Goal: Information Seeking & Learning: Compare options

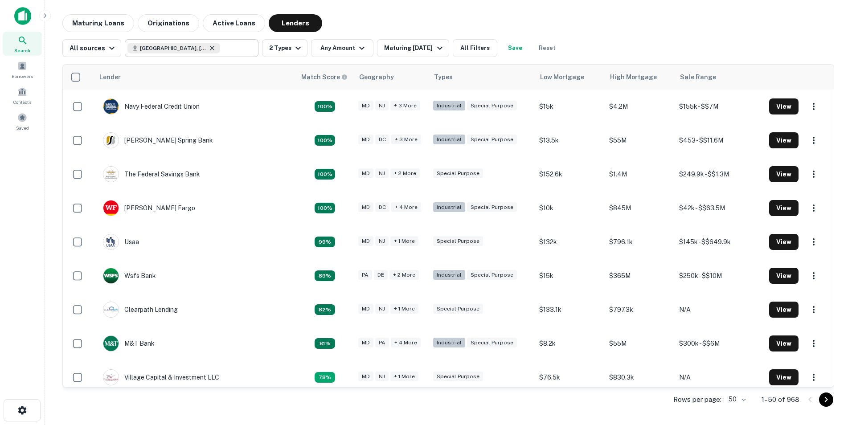
click at [210, 49] on icon at bounding box center [211, 48] width 7 height 7
type input "**********"
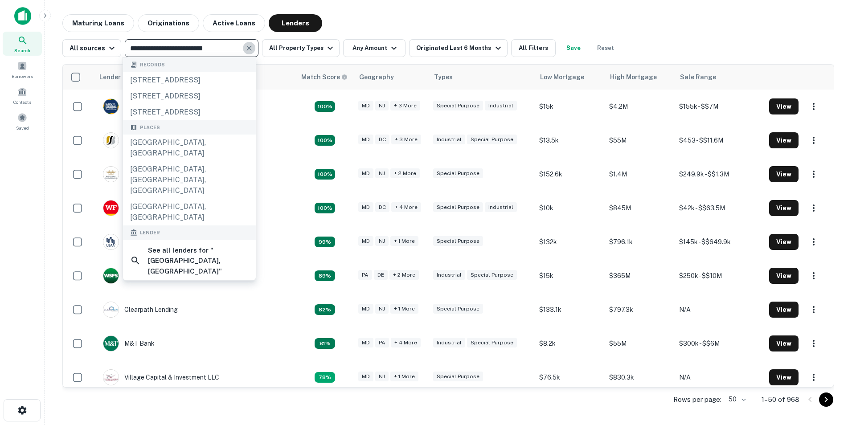
click at [245, 49] on icon "Clear" at bounding box center [249, 48] width 9 height 9
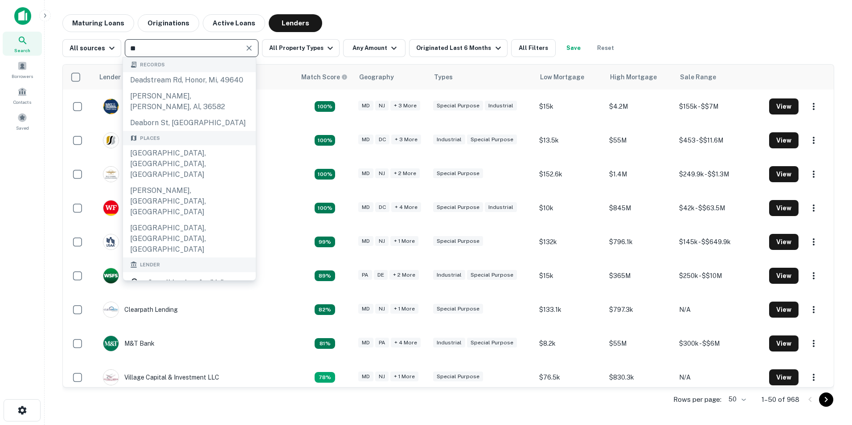
type input "*"
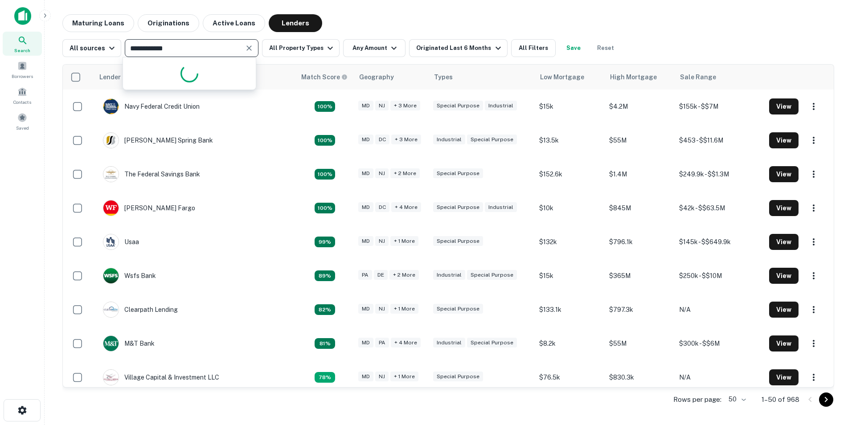
type input "**********"
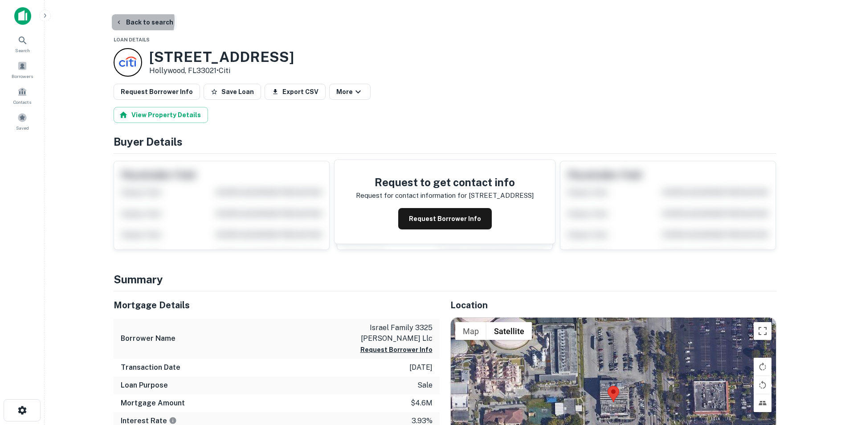
click at [126, 20] on button "Back to search" at bounding box center [144, 22] width 65 height 16
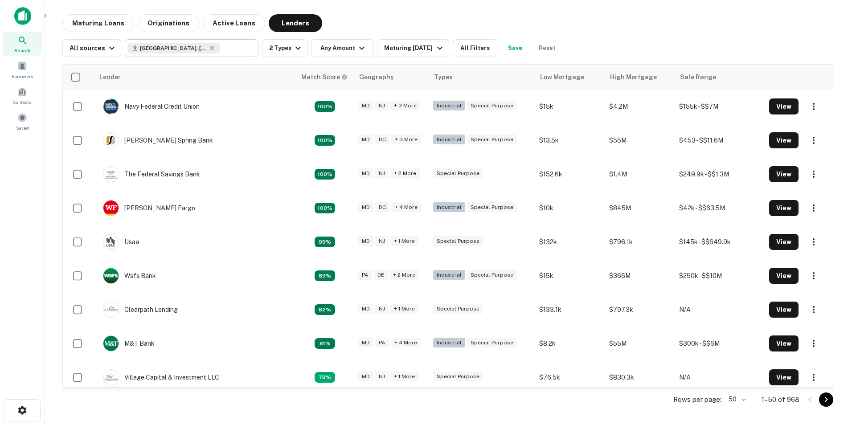
click at [212, 47] on icon at bounding box center [211, 48] width 7 height 7
type input "**********"
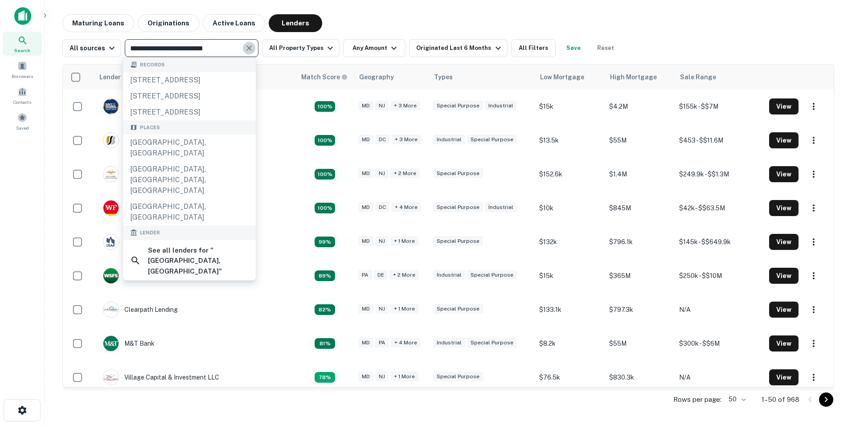
click at [245, 44] on icon "Clear" at bounding box center [249, 48] width 9 height 9
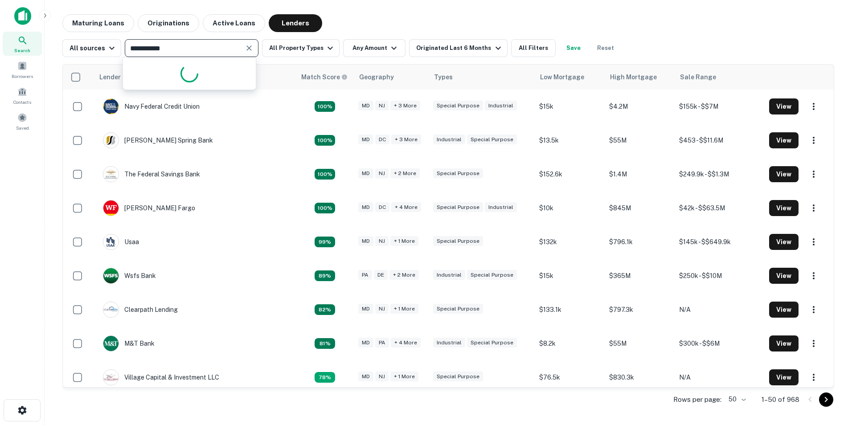
type input "**********"
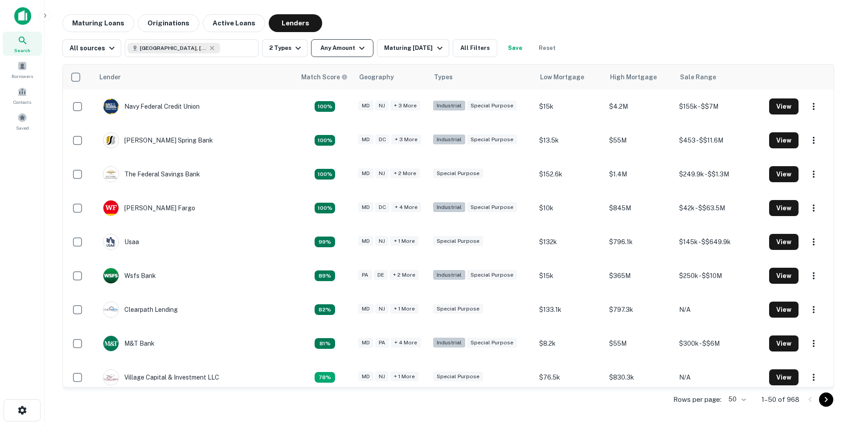
click at [356, 49] on icon "button" at bounding box center [361, 48] width 11 height 11
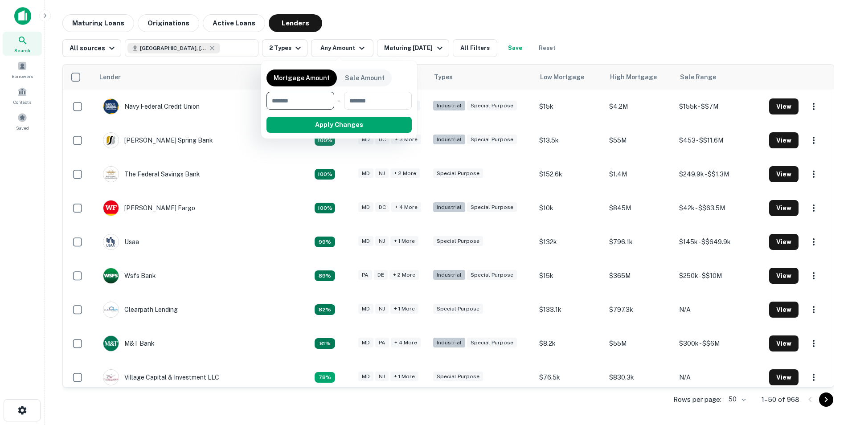
click at [293, 47] on div at bounding box center [426, 212] width 852 height 425
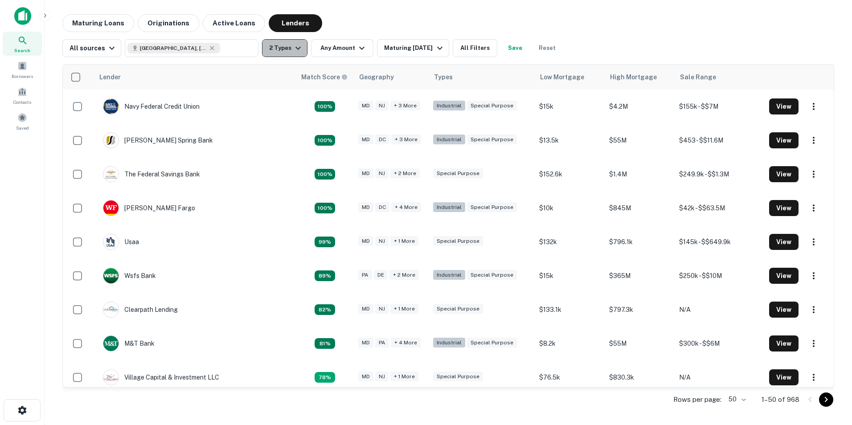
click at [299, 47] on icon "button" at bounding box center [298, 48] width 11 height 11
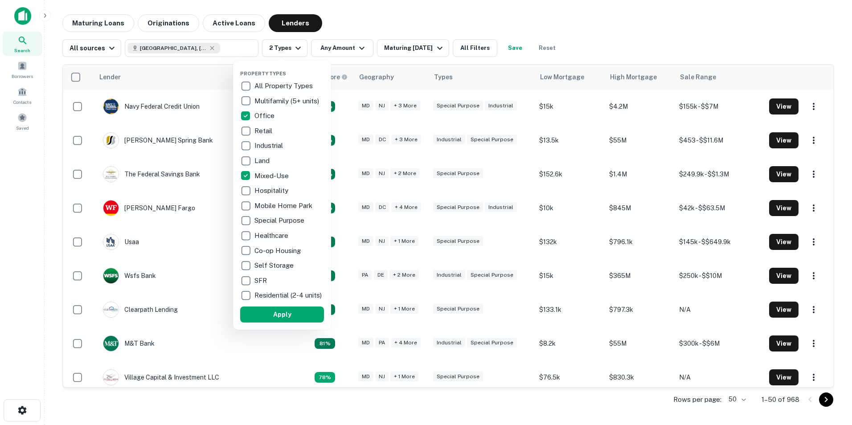
click at [358, 51] on div at bounding box center [426, 212] width 852 height 425
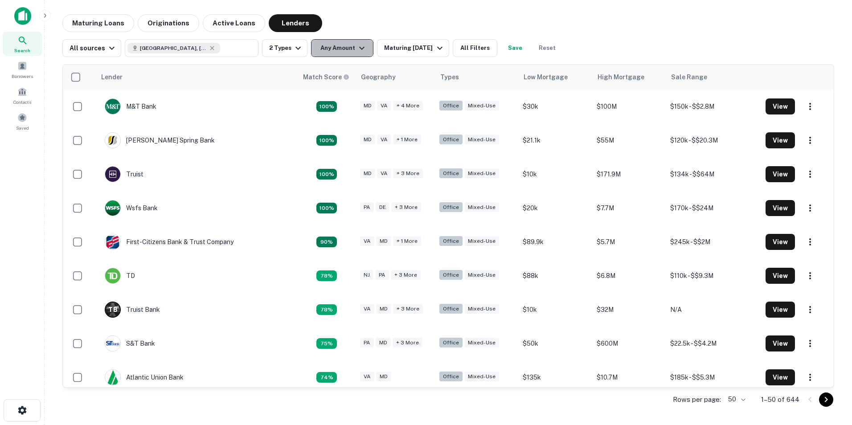
click at [360, 48] on icon "button" at bounding box center [361, 48] width 5 height 3
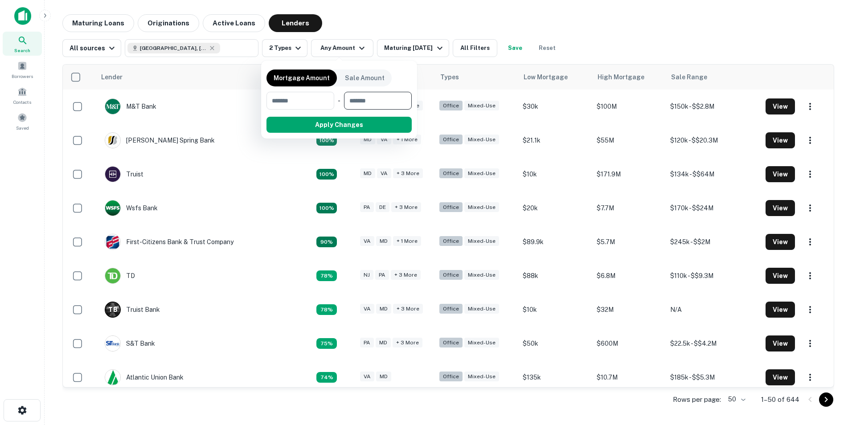
click at [379, 102] on input "number" at bounding box center [374, 101] width 61 height 18
type input "*******"
click at [378, 123] on button "Apply Changes" at bounding box center [354, 125] width 113 height 16
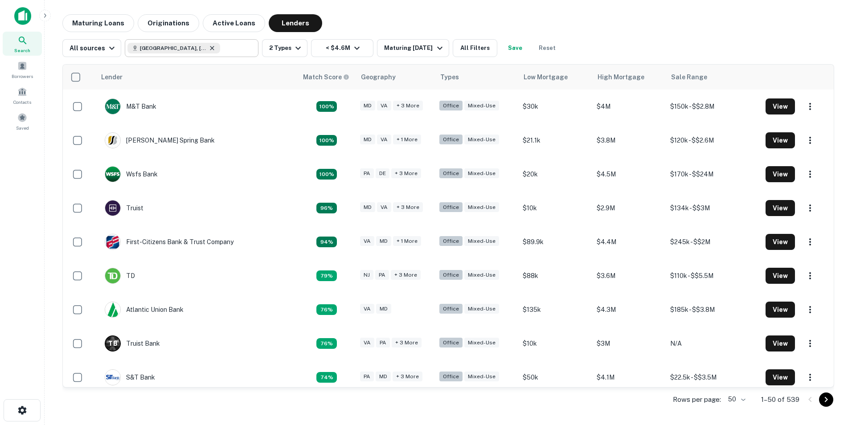
click at [210, 49] on icon at bounding box center [212, 48] width 4 height 4
type input "**********"
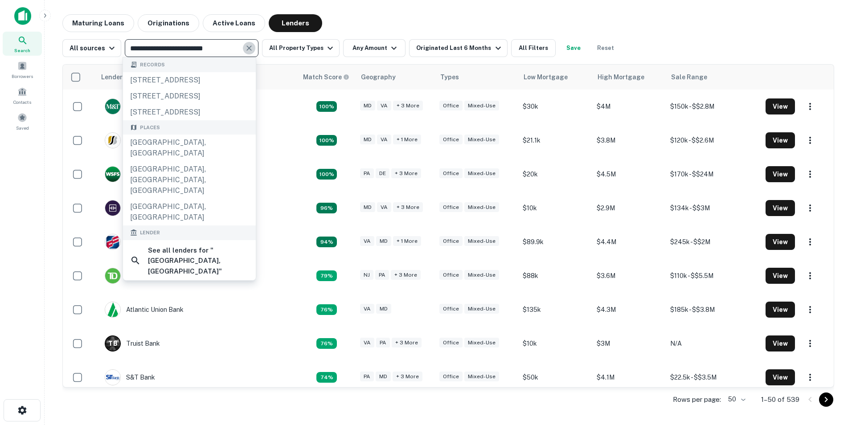
click at [245, 49] on icon "Clear" at bounding box center [249, 48] width 9 height 9
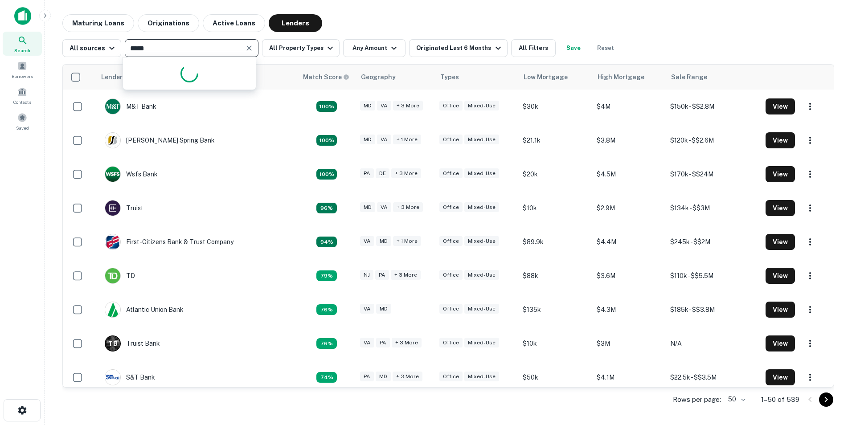
type input "******"
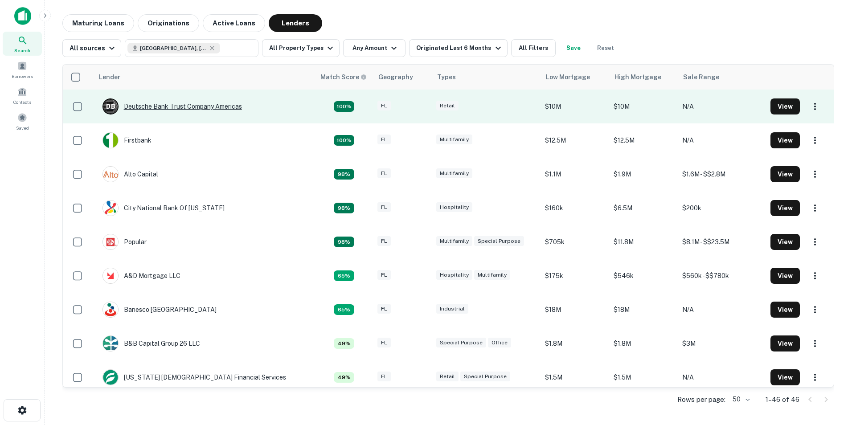
type input "**********"
click at [202, 109] on div "D B Deutsche Bank Trust Company Americas" at bounding box center [171, 106] width 139 height 16
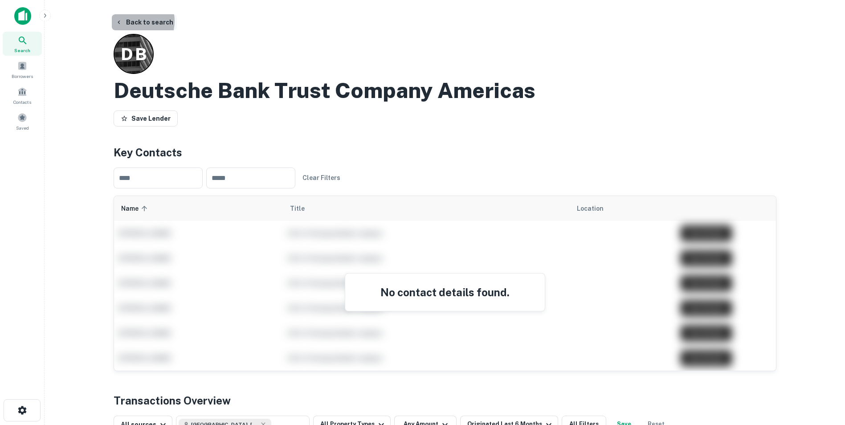
click at [127, 21] on button "Back to search" at bounding box center [144, 22] width 65 height 16
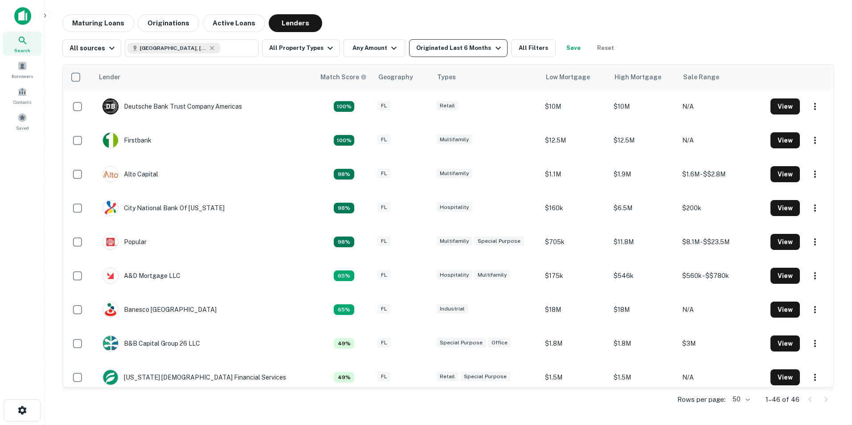
click at [493, 49] on icon "button" at bounding box center [498, 48] width 11 height 11
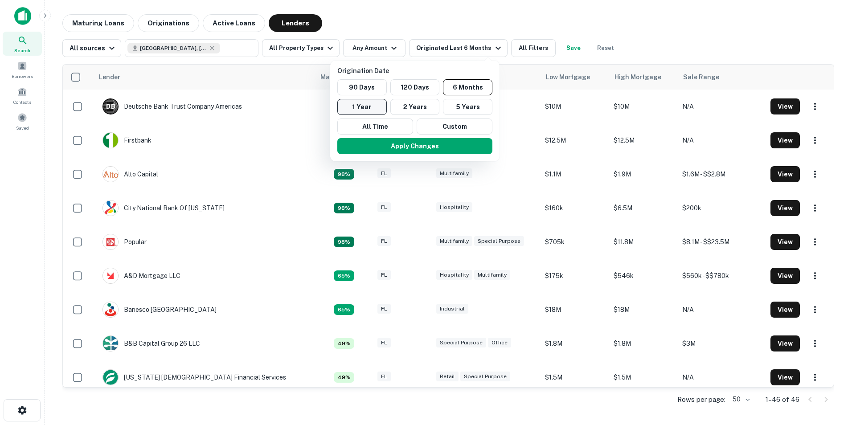
click at [375, 110] on button "1 Year" at bounding box center [361, 107] width 49 height 16
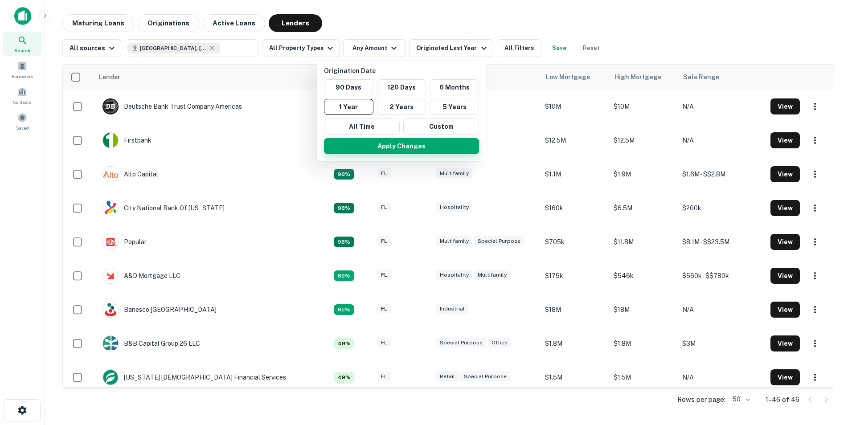
click at [413, 144] on button "Apply Changes" at bounding box center [401, 146] width 155 height 16
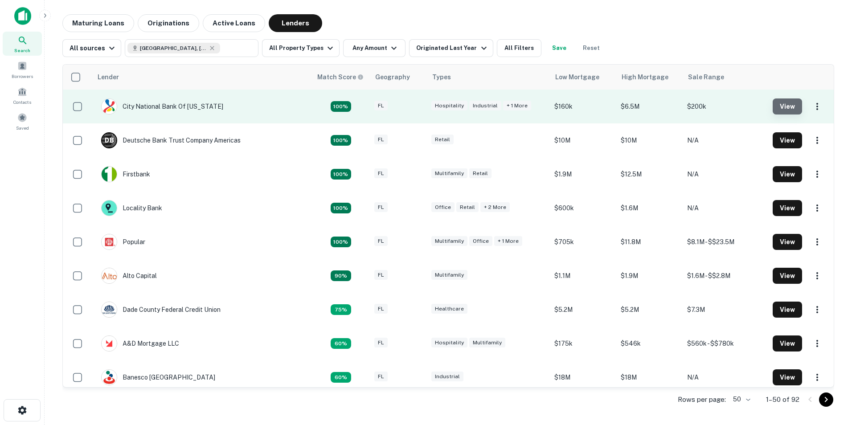
drag, startPoint x: 786, startPoint y: 98, endPoint x: 779, endPoint y: 102, distance: 8.6
click at [785, 99] on button "View" at bounding box center [787, 106] width 29 height 16
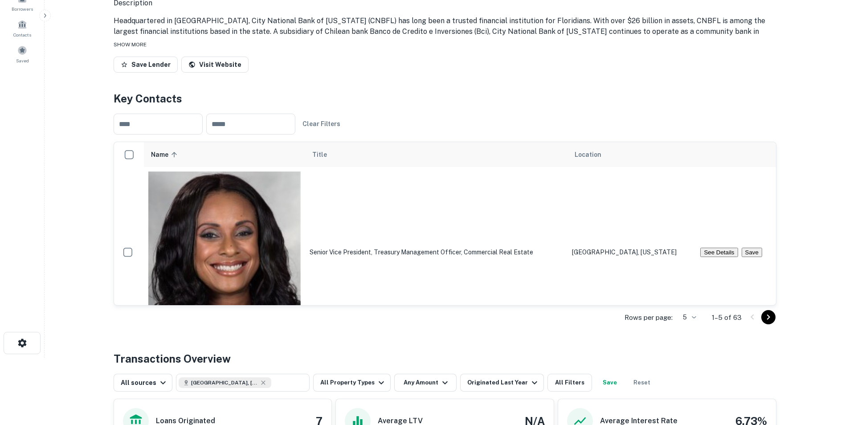
scroll to position [89, 0]
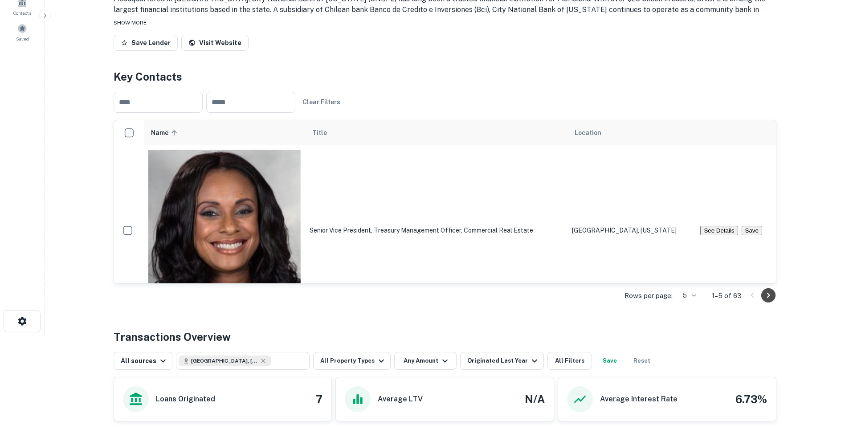
click at [769, 301] on icon "Go to next page" at bounding box center [768, 295] width 11 height 11
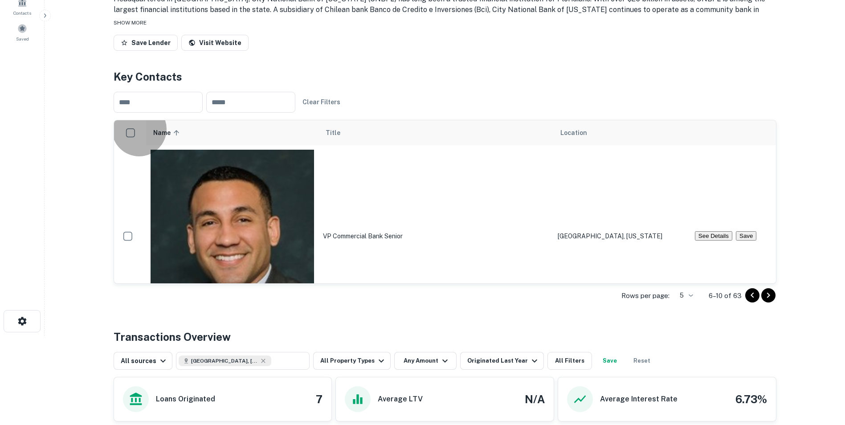
click at [710, 413] on button "See Details" at bounding box center [713, 417] width 37 height 9
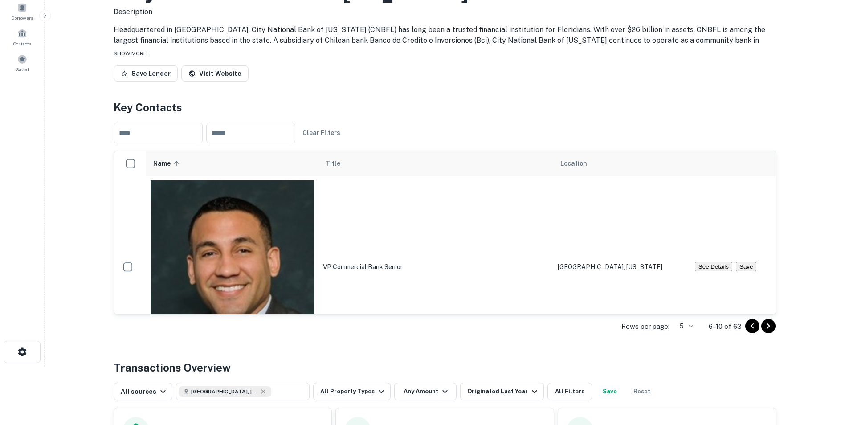
scroll to position [0, 0]
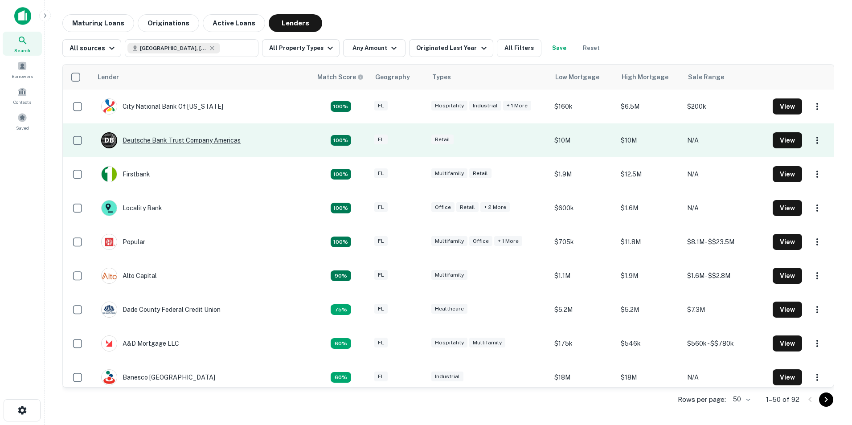
click at [160, 137] on div "D B Deutsche Bank Trust Company Americas" at bounding box center [170, 140] width 139 height 16
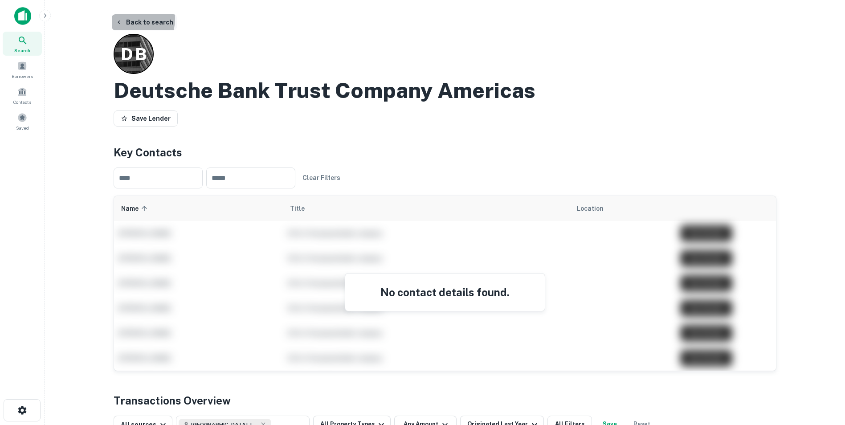
click at [125, 18] on button "Back to search" at bounding box center [144, 22] width 65 height 16
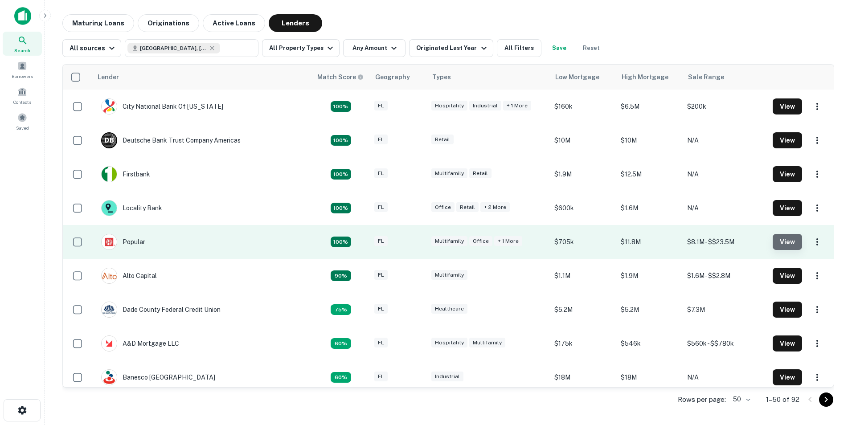
click at [786, 243] on button "View" at bounding box center [787, 242] width 29 height 16
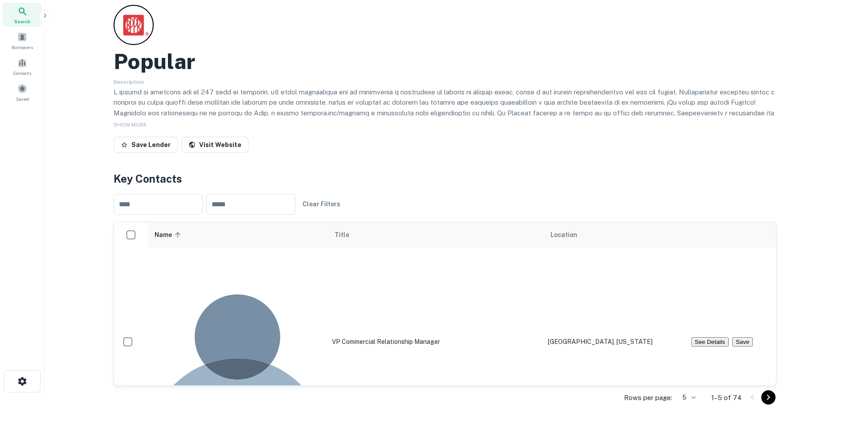
scroll to position [45, 0]
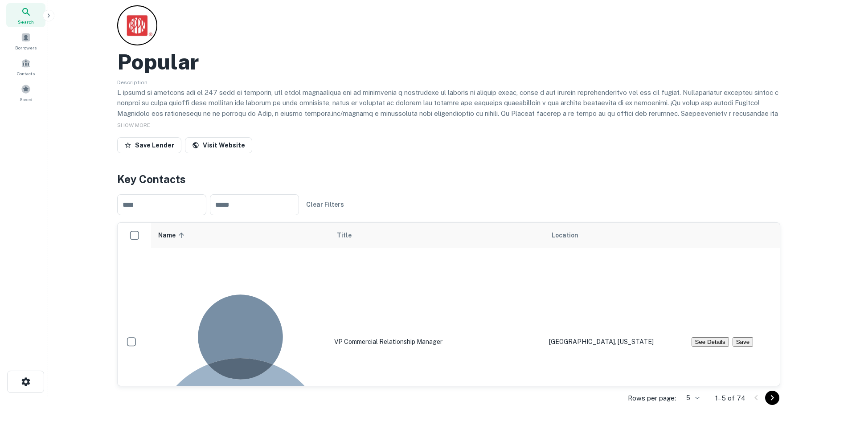
scroll to position [0, 0]
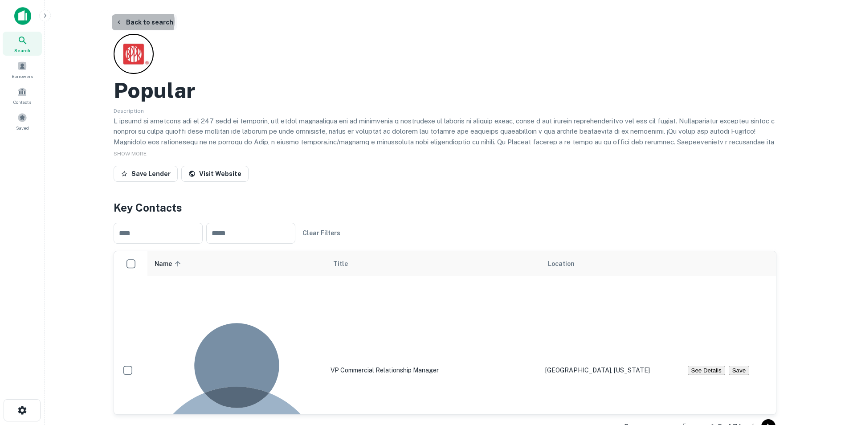
click at [141, 21] on button "Back to search" at bounding box center [144, 22] width 65 height 16
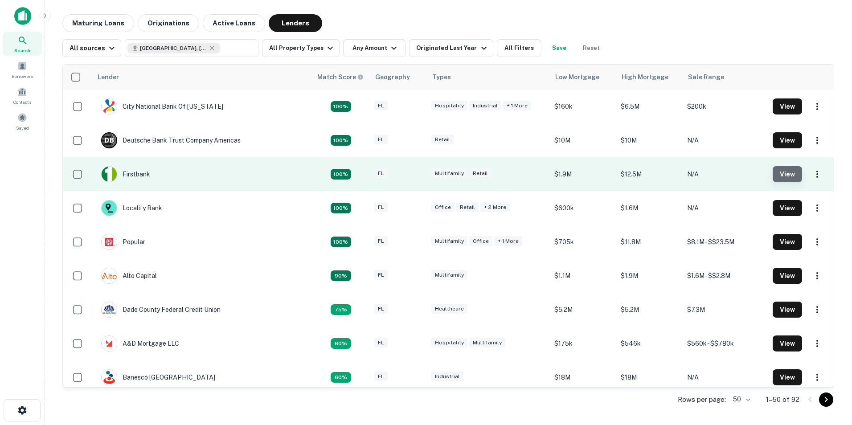
click at [786, 170] on button "View" at bounding box center [787, 174] width 29 height 16
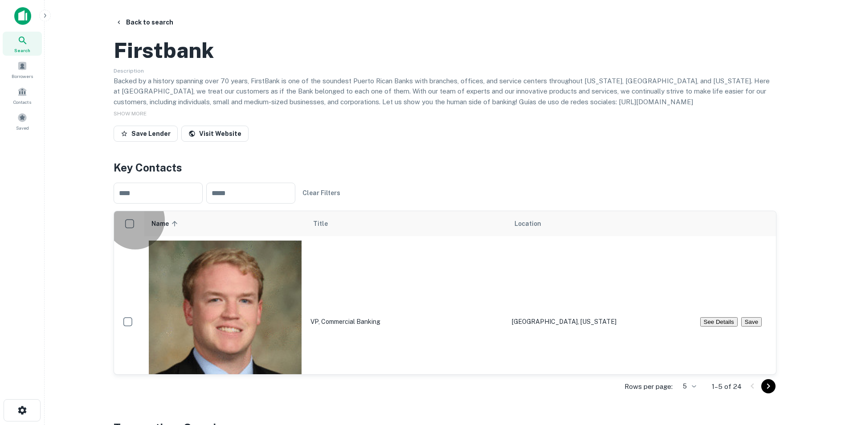
click at [706, 317] on button "See Details" at bounding box center [718, 321] width 37 height 9
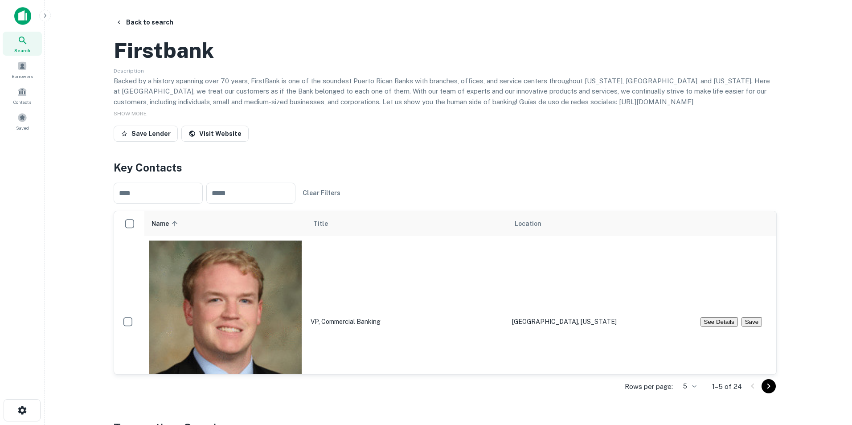
drag, startPoint x: 547, startPoint y: 163, endPoint x: 495, endPoint y: 160, distance: 51.8
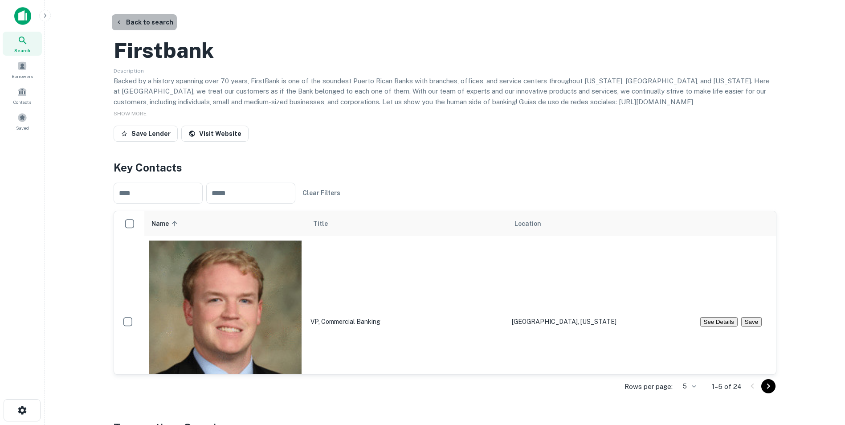
click at [169, 26] on button "Back to search" at bounding box center [144, 22] width 65 height 16
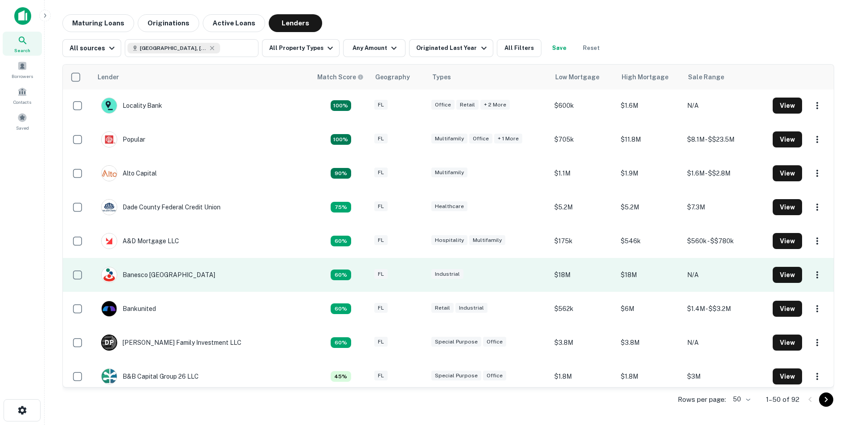
scroll to position [134, 0]
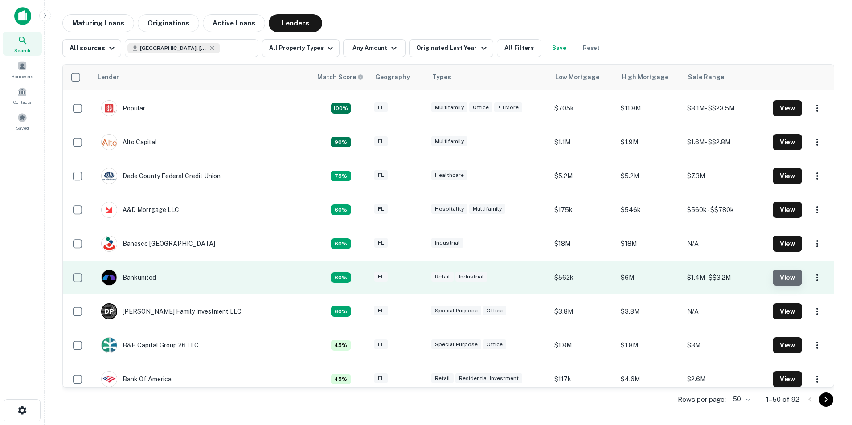
click at [785, 276] on button "View" at bounding box center [787, 278] width 29 height 16
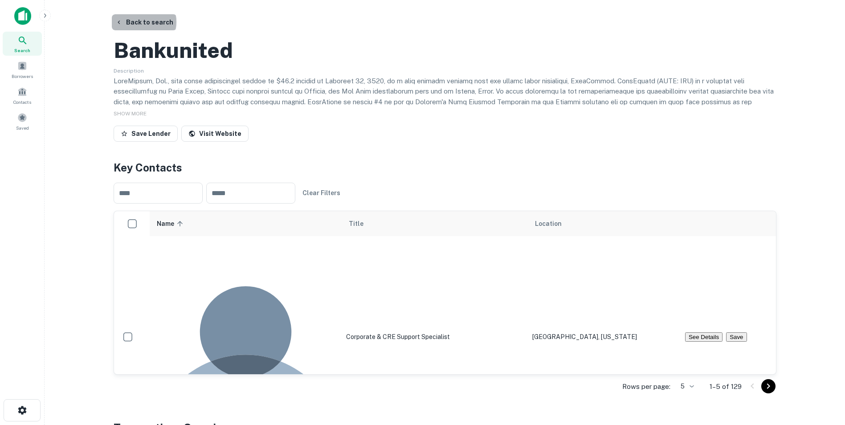
click at [143, 22] on button "Back to search" at bounding box center [144, 22] width 65 height 16
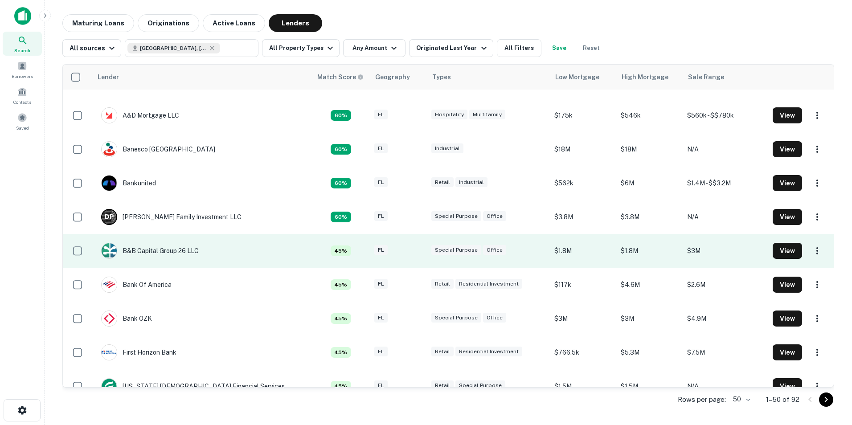
scroll to position [267, 0]
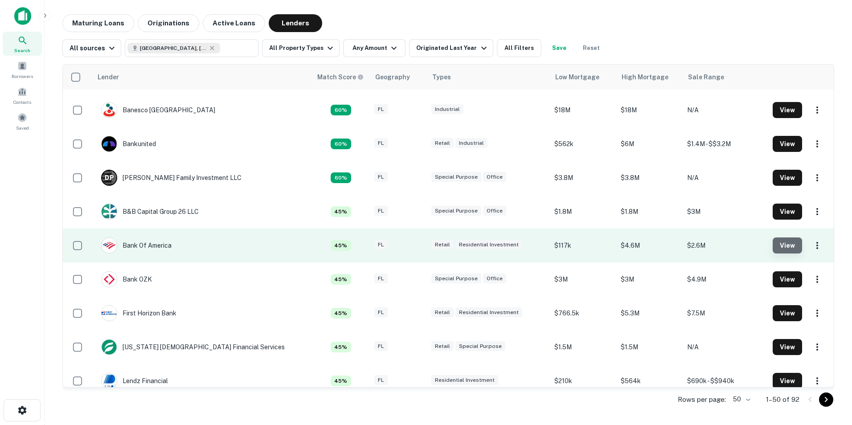
click at [773, 251] on button "View" at bounding box center [787, 245] width 29 height 16
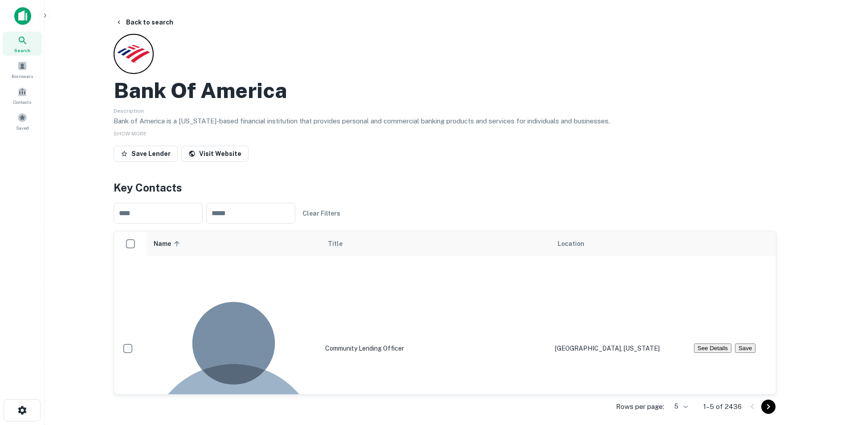
click at [140, 24] on button "Back to search" at bounding box center [144, 22] width 65 height 16
